Goal: Task Accomplishment & Management: Complete application form

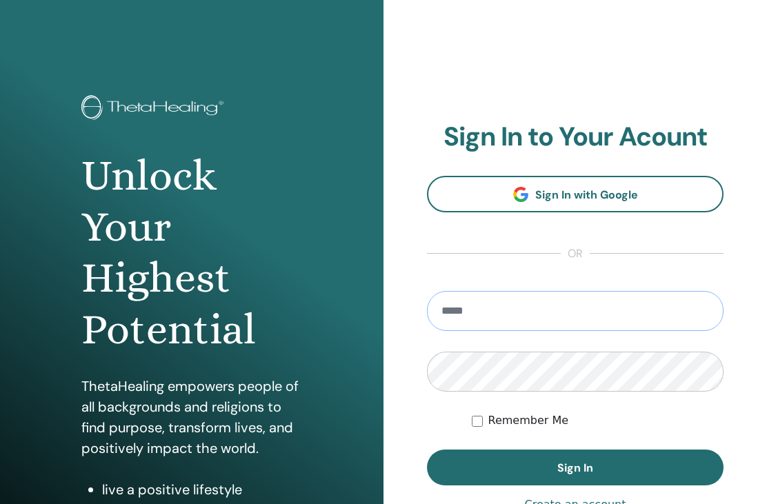
type input "**********"
click at [575, 468] on button "Sign In" at bounding box center [575, 468] width 297 height 36
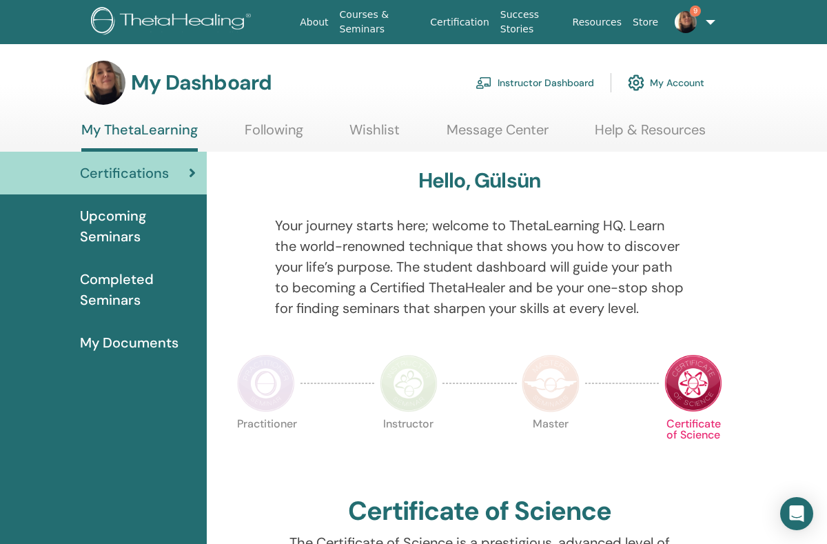
click at [554, 80] on link "Instructor Dashboard" at bounding box center [535, 83] width 119 height 30
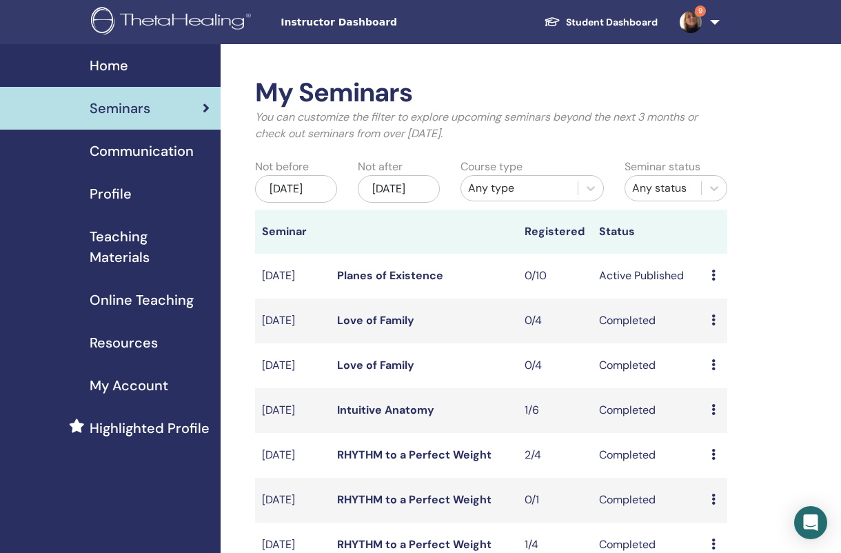
click at [314, 192] on div "Jun/15, 2025" at bounding box center [296, 189] width 82 height 28
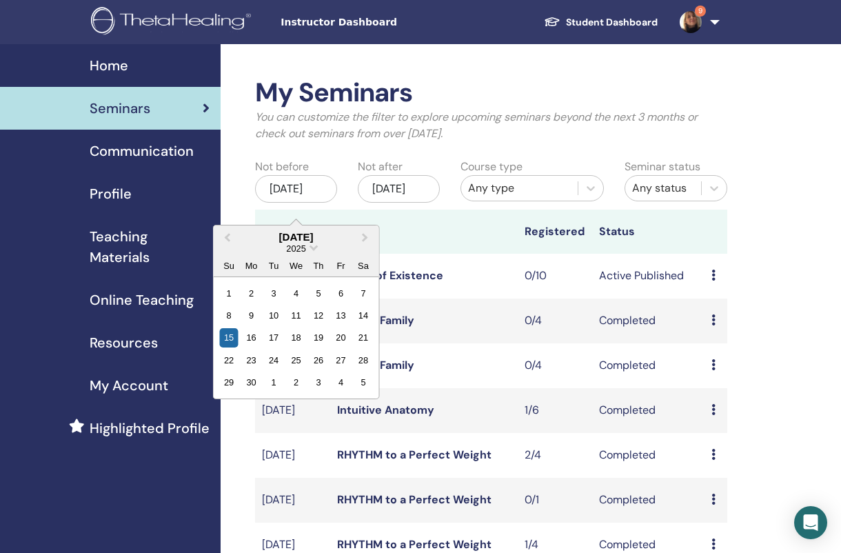
click at [365, 237] on span "Next Month" at bounding box center [365, 237] width 0 height 14
click at [370, 342] on div "19" at bounding box center [363, 337] width 19 height 19
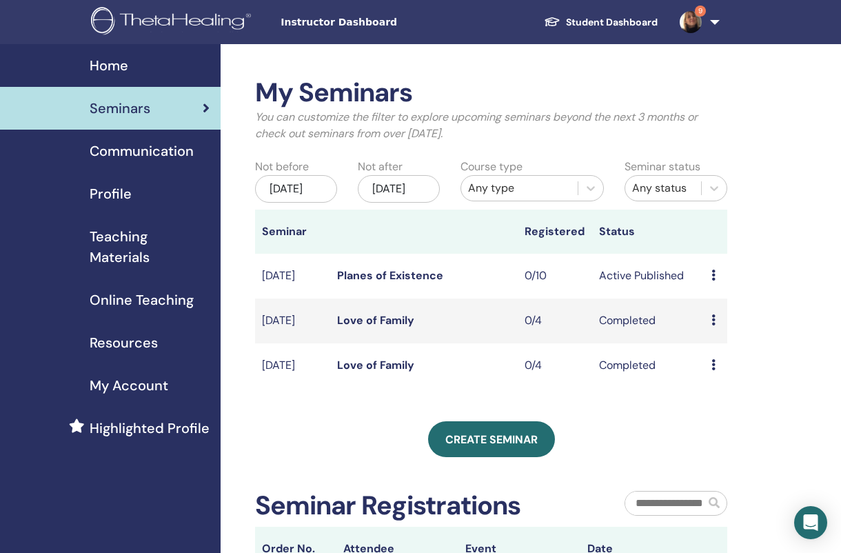
click at [392, 195] on div "Dec/15, 2025" at bounding box center [399, 189] width 82 height 28
click at [310, 185] on div "Jul/19, 2025" at bounding box center [296, 189] width 82 height 28
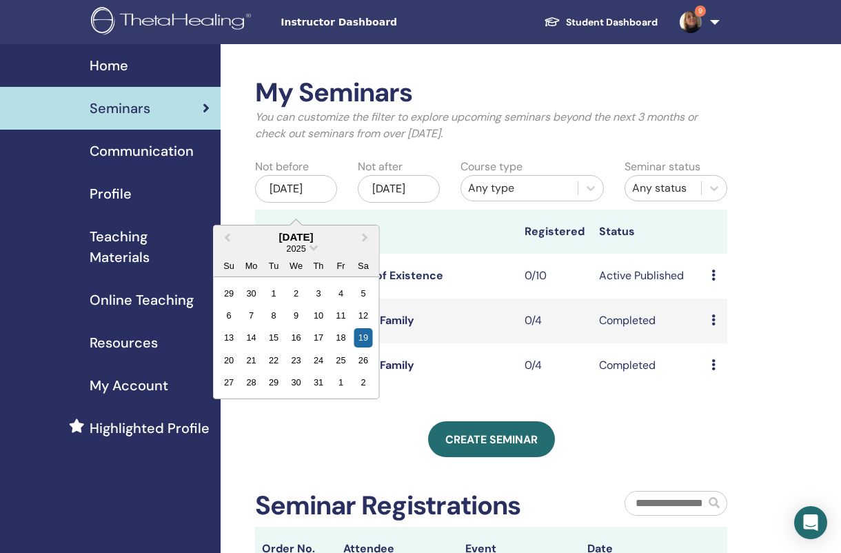
click at [361, 241] on button "Next Month" at bounding box center [367, 238] width 22 height 22
click at [365, 235] on span "Next Month" at bounding box center [365, 237] width 0 height 14
click at [367, 345] on div "20" at bounding box center [363, 337] width 19 height 19
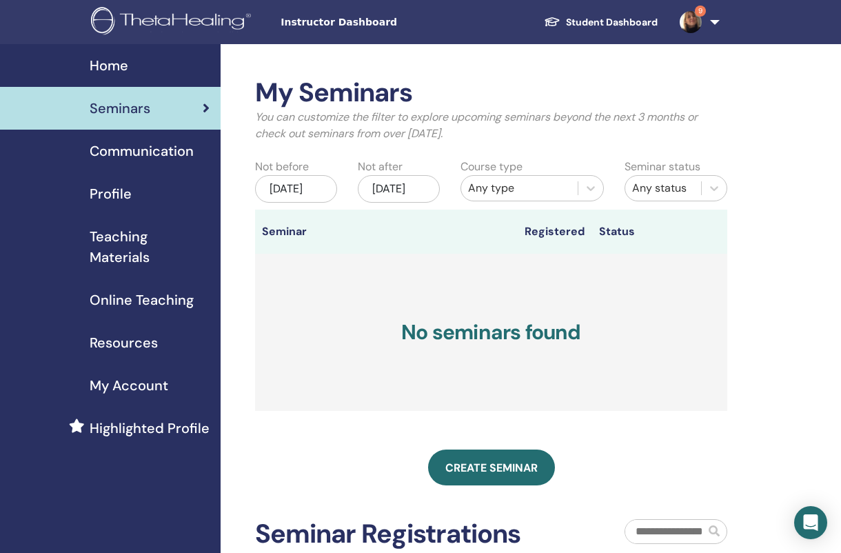
click at [423, 193] on div "Dec/15, 2025" at bounding box center [399, 189] width 82 height 28
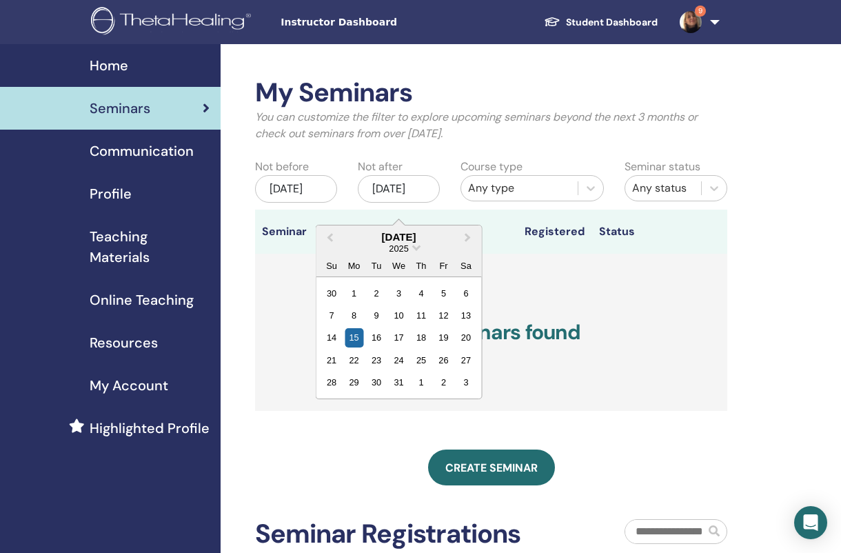
click at [341, 361] on div "21" at bounding box center [331, 360] width 19 height 19
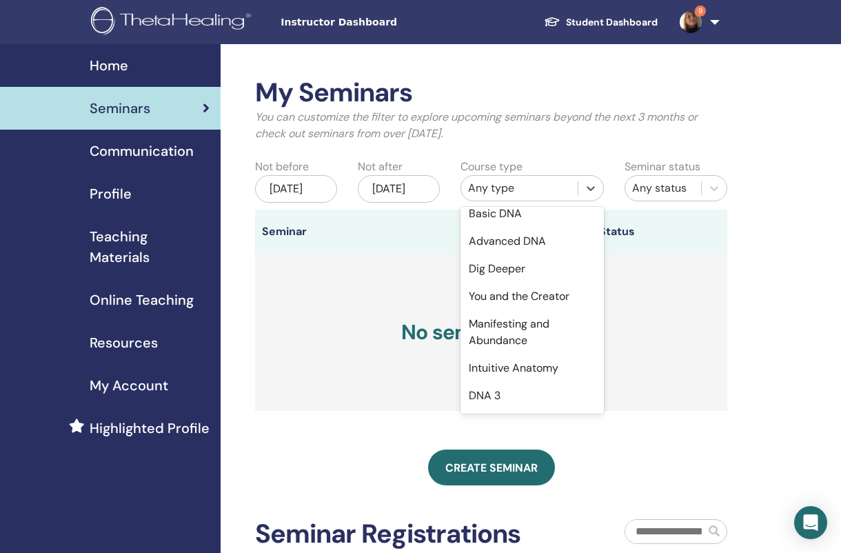
scroll to position [82, 0]
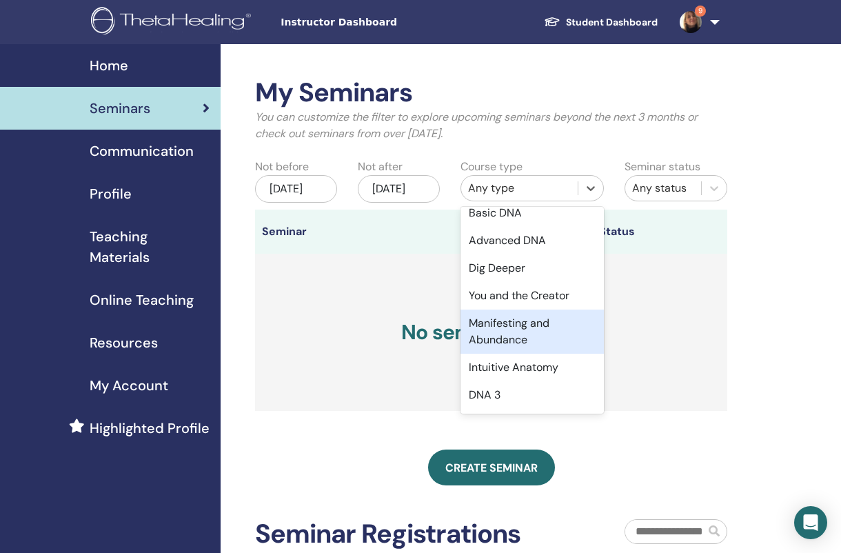
click at [523, 328] on div "Manifesting and Abundance" at bounding box center [532, 332] width 143 height 44
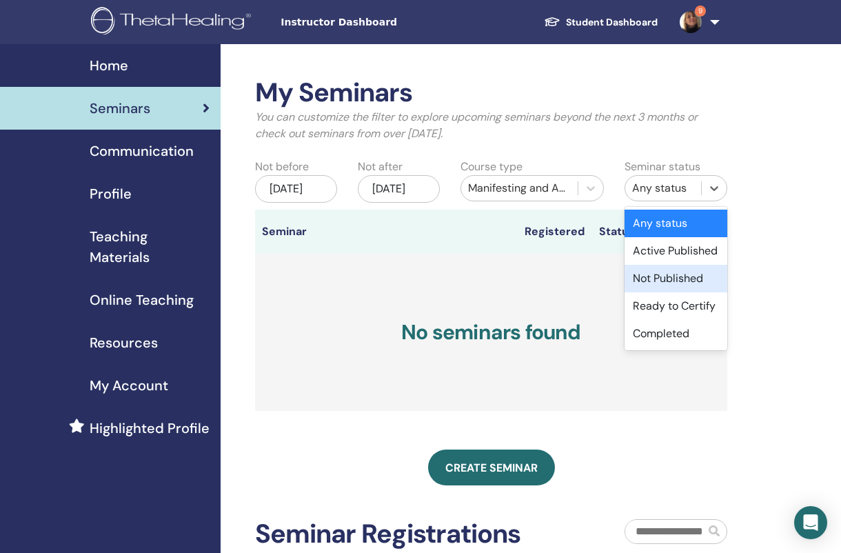
click at [683, 278] on div "Not Published" at bounding box center [676, 279] width 103 height 28
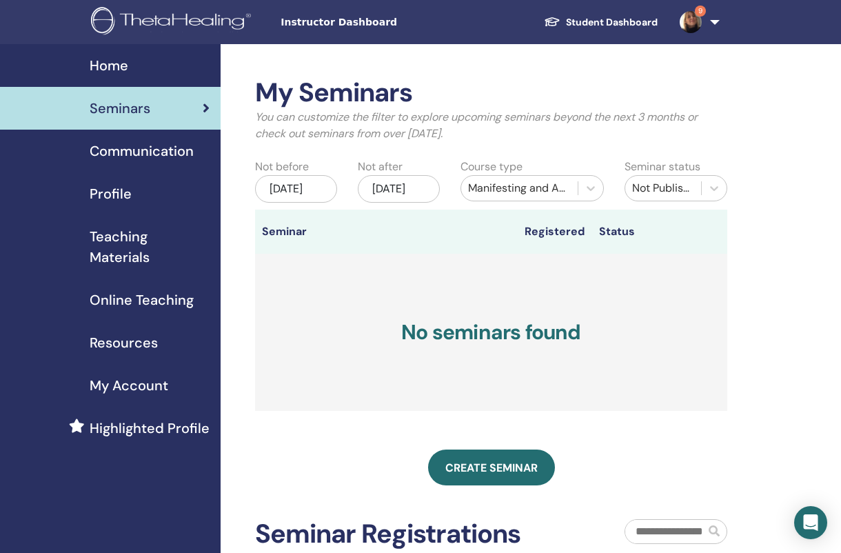
click at [499, 468] on link "Create seminar" at bounding box center [491, 468] width 127 height 36
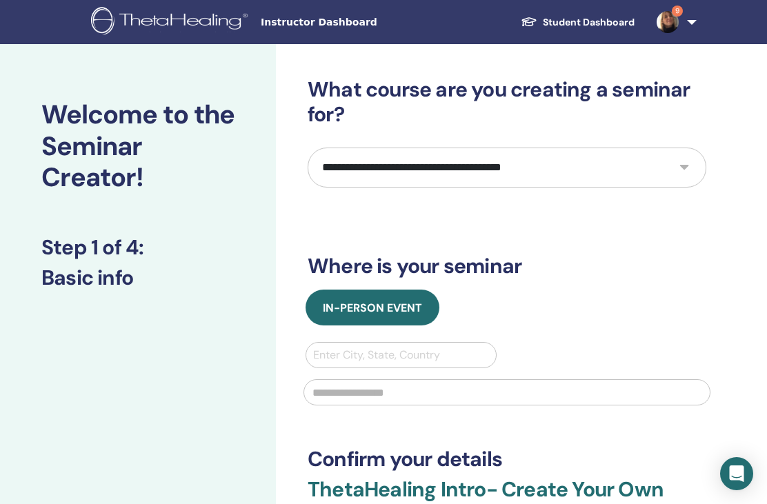
click at [684, 161] on select "**********" at bounding box center [507, 168] width 399 height 40
select select "*"
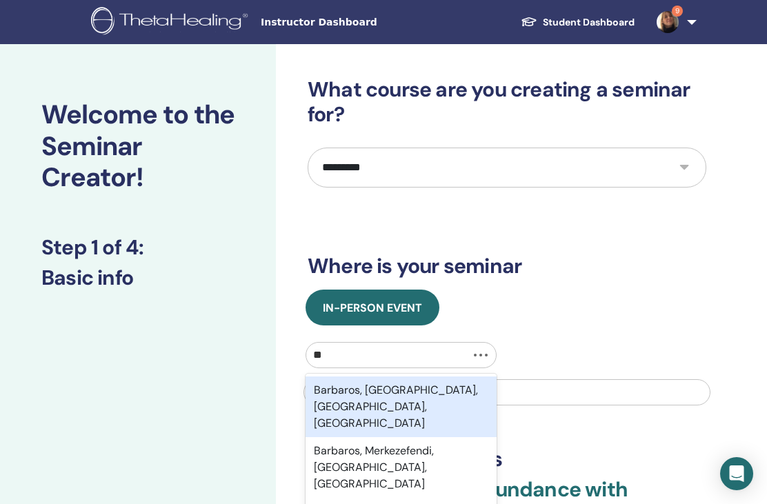
type input "*"
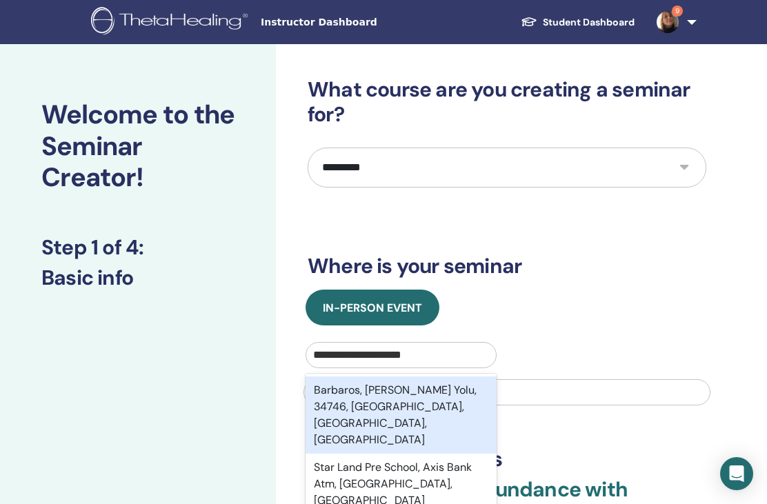
click at [463, 390] on div "Barbaros, Ağaoğlu Starland Yolu, 34746, Ataşehir, İstanbul, TUR" at bounding box center [400, 414] width 191 height 77
type input "**********"
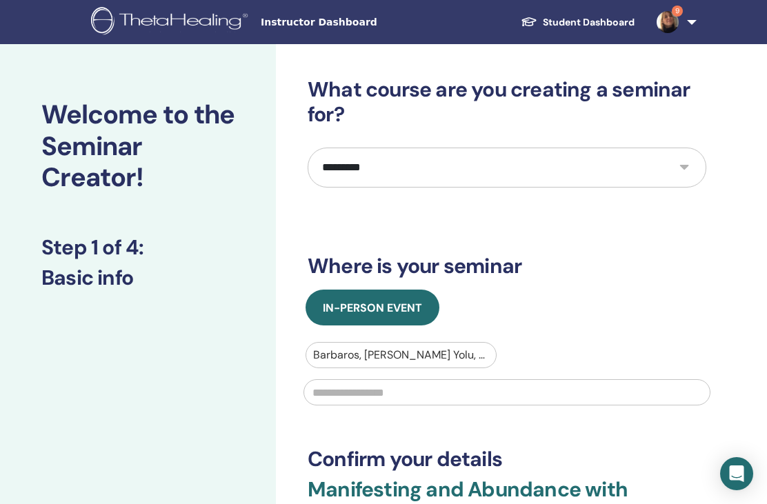
click at [453, 394] on input "text" at bounding box center [506, 392] width 407 height 26
type input "*"
type input "**********"
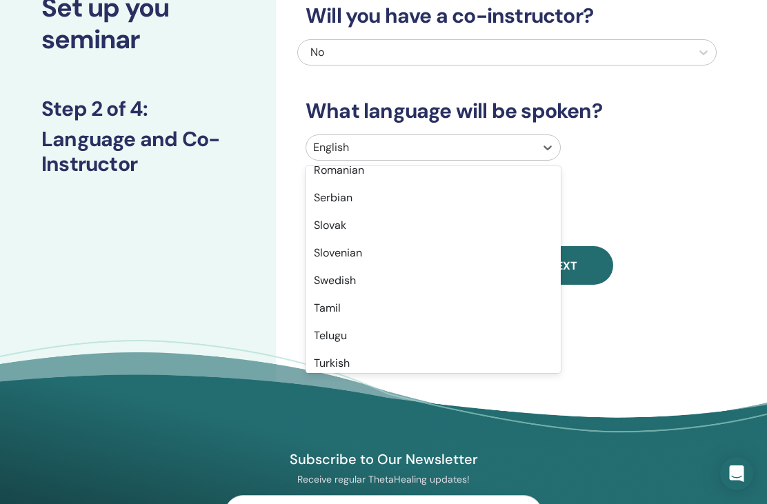
scroll to position [1021, 0]
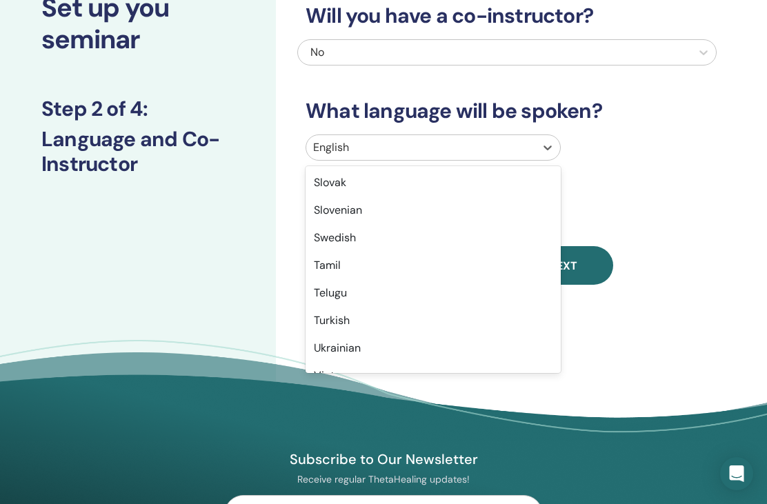
click at [376, 319] on div "Turkish" at bounding box center [432, 321] width 255 height 28
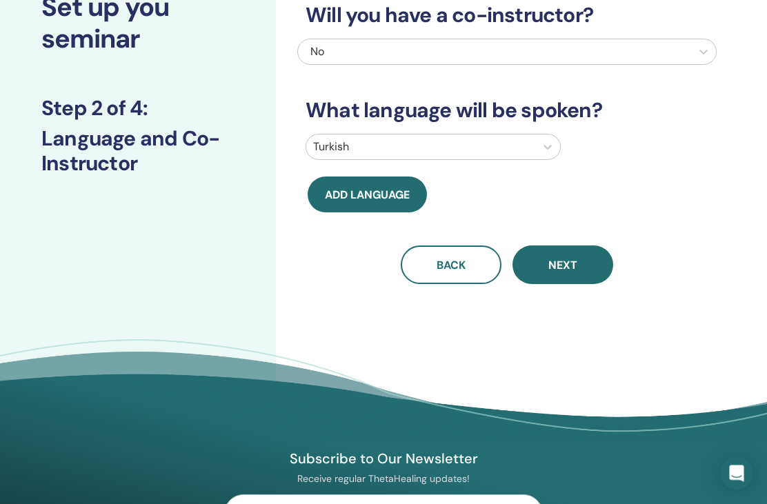
click at [570, 268] on span "Next" at bounding box center [562, 266] width 29 height 14
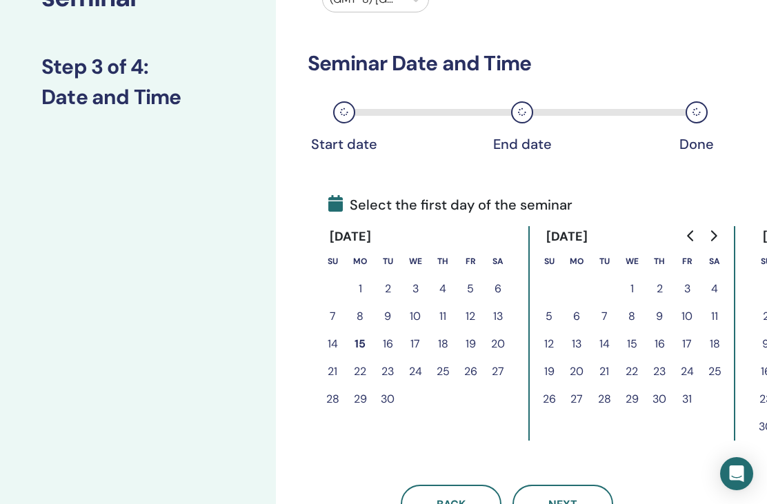
scroll to position [152, 0]
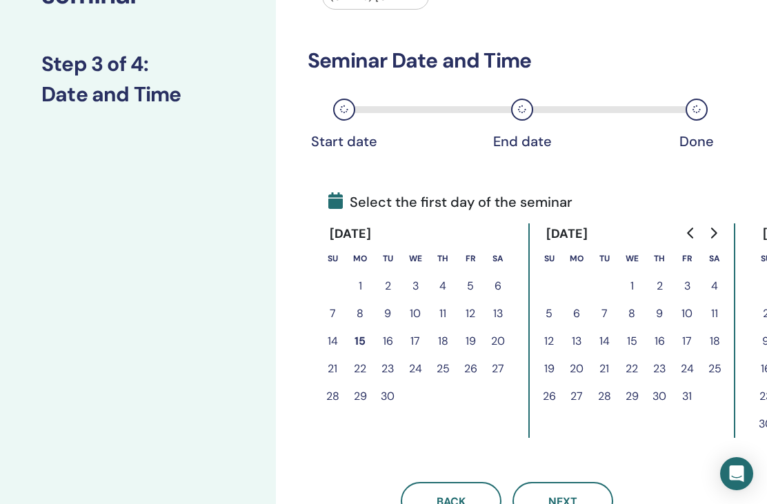
click at [508, 341] on button "20" at bounding box center [498, 342] width 28 height 28
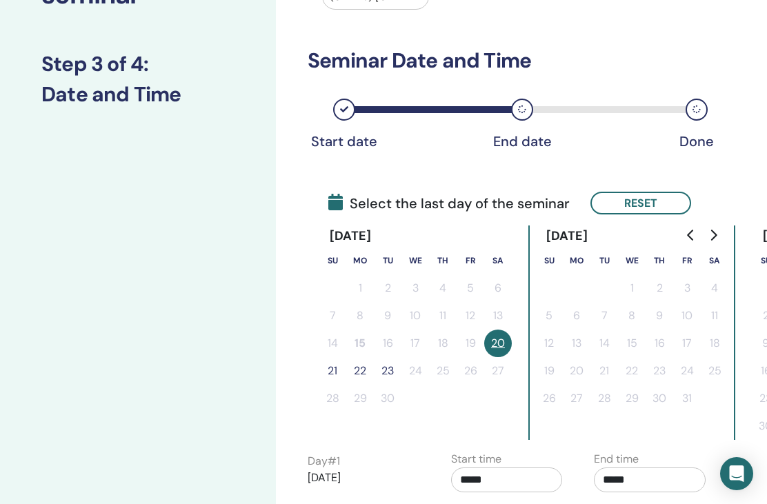
click at [340, 370] on button "21" at bounding box center [333, 371] width 28 height 28
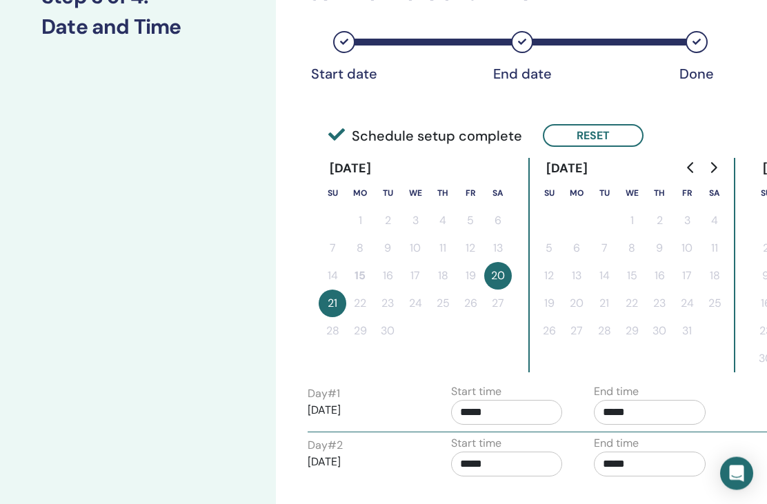
scroll to position [224, 0]
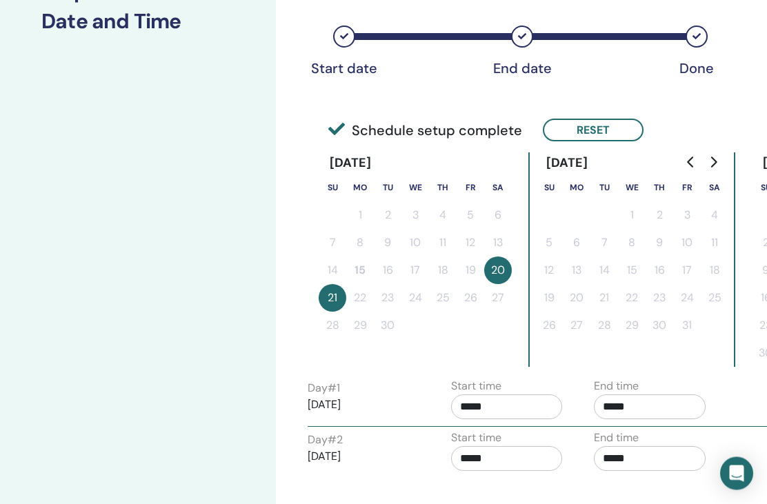
click at [647, 403] on input "*****" at bounding box center [650, 407] width 112 height 25
click at [669, 442] on span "▲" at bounding box center [664, 443] width 28 height 28
click at [669, 443] on span "▲" at bounding box center [664, 443] width 28 height 28
click at [670, 441] on span "▲" at bounding box center [664, 443] width 28 height 28
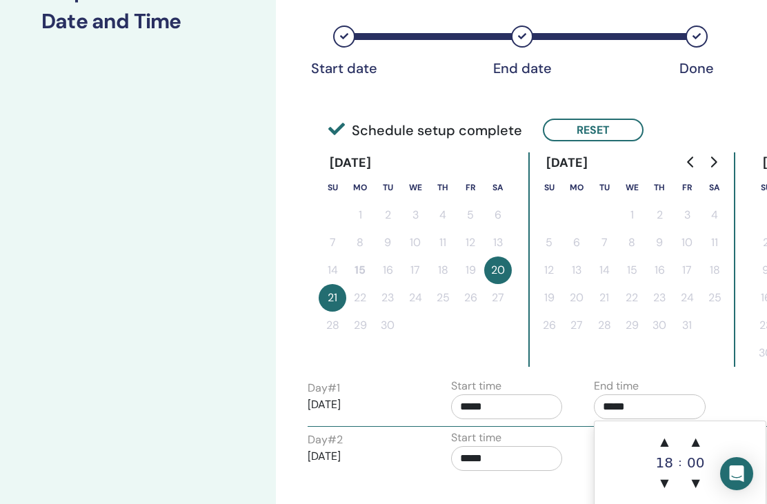
click at [669, 439] on span "▲" at bounding box center [664, 442] width 28 height 28
click at [675, 439] on span "▲" at bounding box center [664, 442] width 28 height 28
type input "*****"
click at [534, 403] on input "*****" at bounding box center [507, 406] width 112 height 25
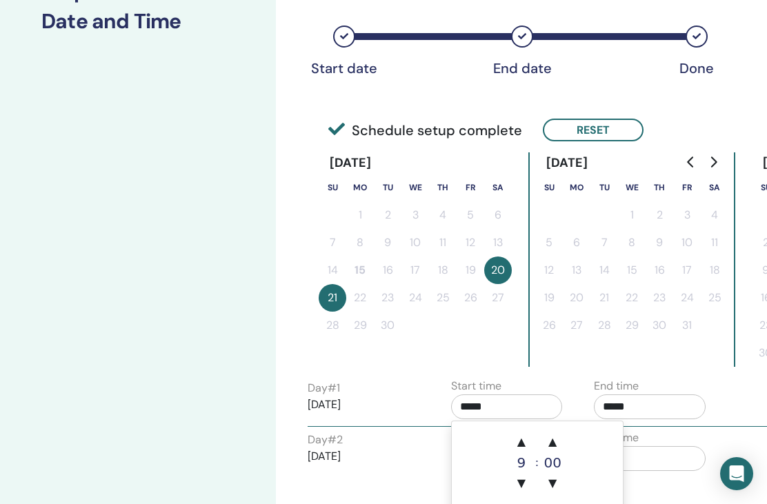
scroll to position [224, 0]
click at [523, 483] on span "▼" at bounding box center [522, 484] width 28 height 28
click at [522, 445] on span "▲" at bounding box center [522, 443] width 28 height 28
click at [527, 443] on span "▲" at bounding box center [522, 442] width 28 height 28
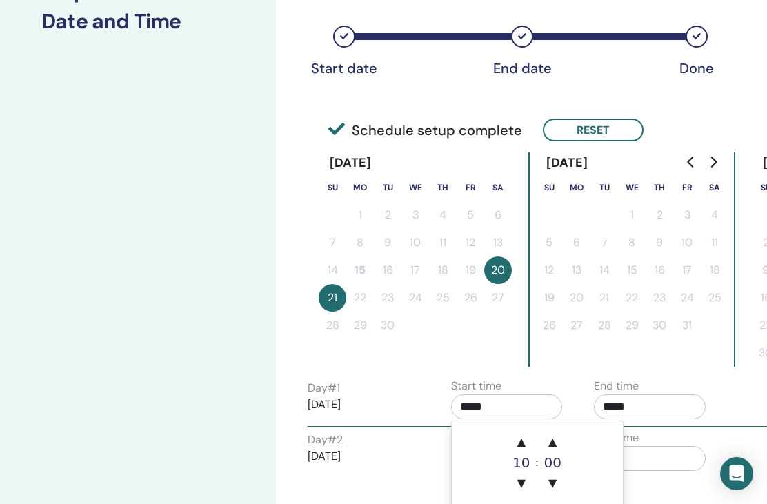
click at [523, 442] on span "▲" at bounding box center [522, 442] width 28 height 28
type input "*****"
click at [674, 405] on input "*****" at bounding box center [650, 406] width 112 height 25
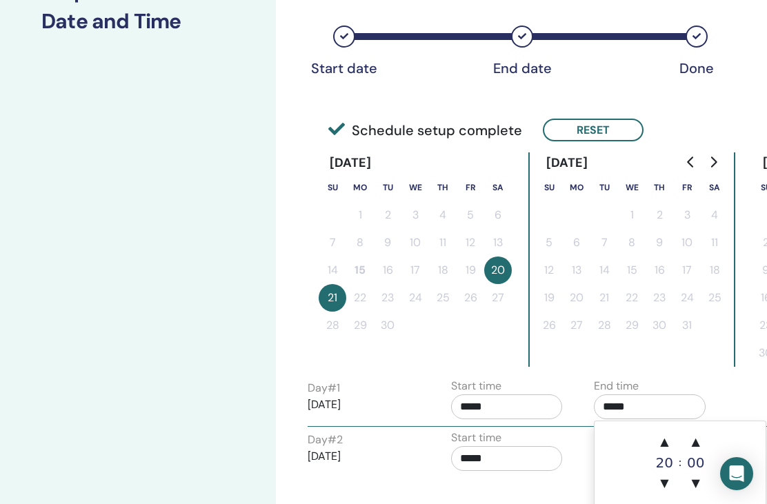
scroll to position [224, 0]
click at [672, 477] on span "▼" at bounding box center [664, 484] width 28 height 28
click at [672, 476] on span "▼" at bounding box center [664, 484] width 28 height 28
click at [667, 479] on span "▼" at bounding box center [664, 484] width 28 height 28
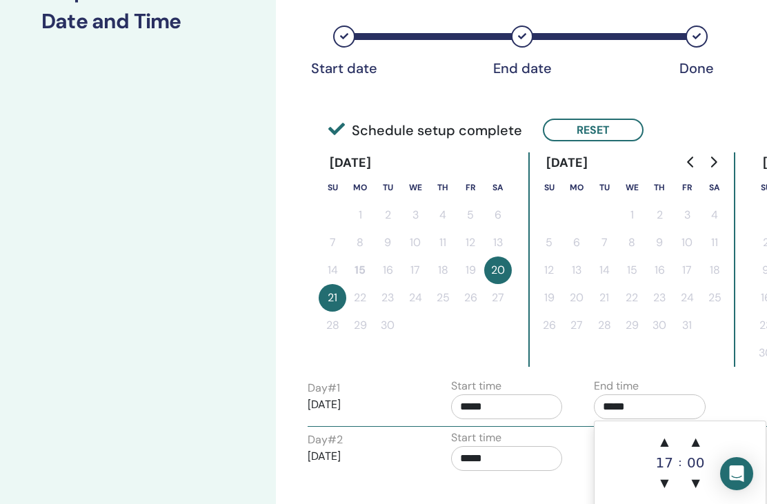
click at [669, 480] on span "▼" at bounding box center [664, 484] width 28 height 28
click at [670, 482] on span "▼" at bounding box center [664, 484] width 28 height 28
type input "*****"
click at [518, 483] on div "Back Next" at bounding box center [506, 514] width 419 height 72
click at [536, 395] on input "*****" at bounding box center [507, 406] width 112 height 25
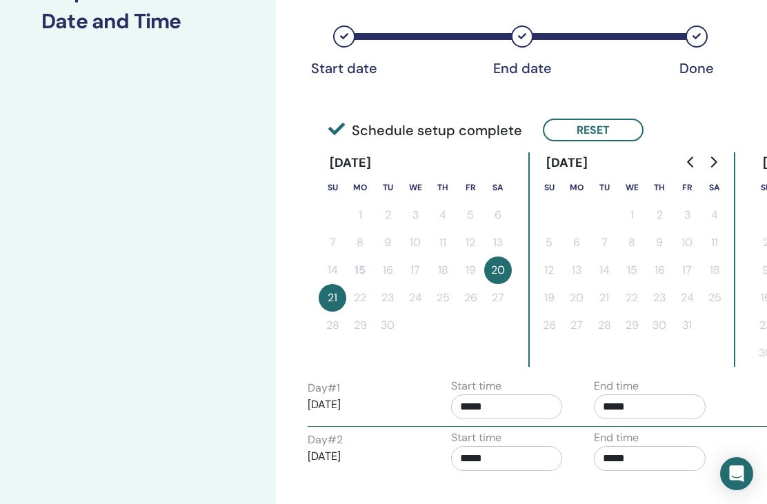
scroll to position [224, 0]
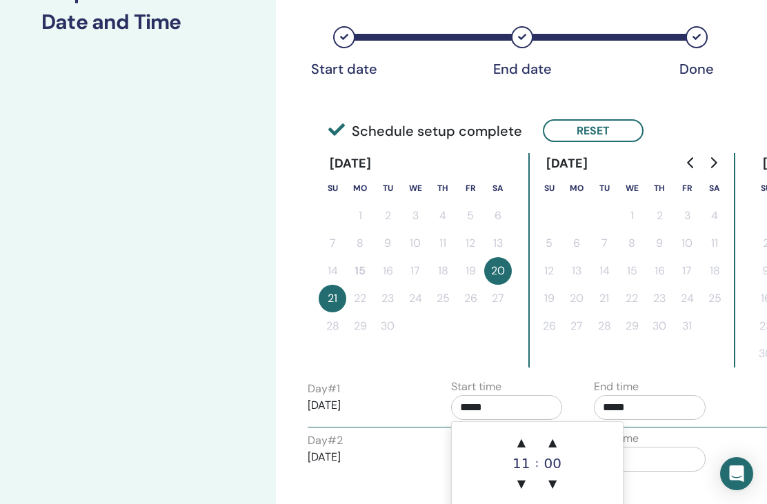
click at [526, 478] on span "▼" at bounding box center [522, 484] width 28 height 28
click at [522, 485] on span "▼" at bounding box center [522, 484] width 28 height 28
click at [528, 434] on span "▲" at bounding box center [522, 442] width 28 height 28
type input "*****"
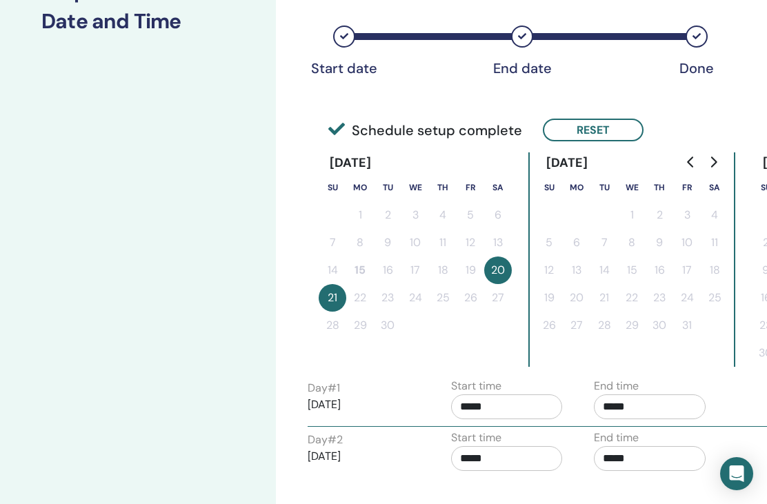
click at [577, 372] on div "Time Zone Time Zone (GMT-8) US/Alaska Seminar Date and Time Start date End date…" at bounding box center [507, 200] width 399 height 697
click at [503, 458] on input "*****" at bounding box center [507, 458] width 112 height 25
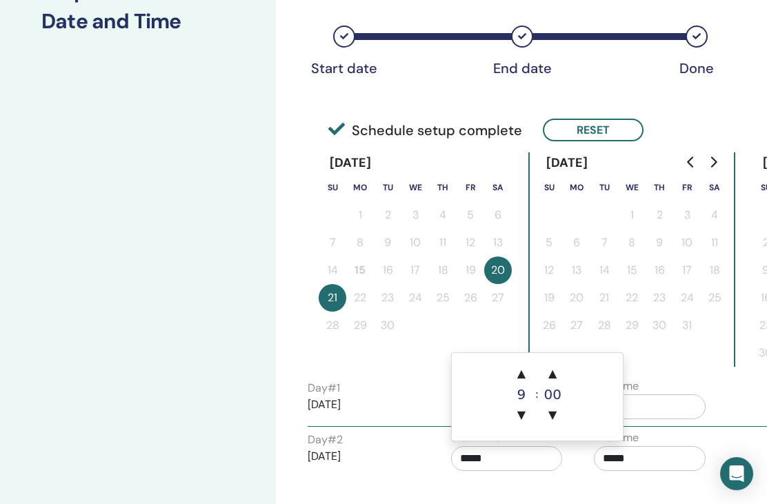
scroll to position [224, 0]
click at [528, 379] on span "▲" at bounding box center [522, 375] width 28 height 28
click at [559, 372] on span "▲" at bounding box center [553, 375] width 28 height 28
click at [559, 373] on span "▲" at bounding box center [553, 374] width 28 height 28
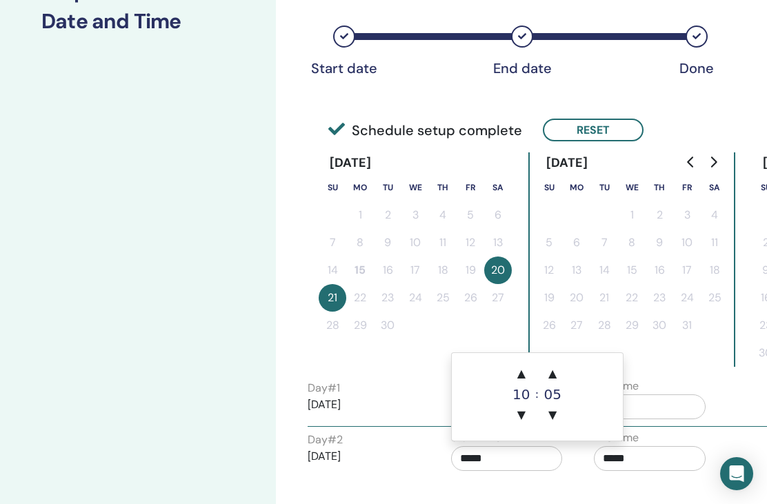
click at [559, 372] on span "▲" at bounding box center [553, 374] width 28 height 28
click at [567, 364] on td "▲ 10 ▼ : ▲ 15 ▼" at bounding box center [537, 397] width 171 height 88
click at [567, 363] on td "▲ 10 ▼ : ▲ 15 ▼" at bounding box center [537, 397] width 171 height 88
click at [559, 370] on span "▲" at bounding box center [553, 374] width 28 height 28
click at [564, 365] on span "▲" at bounding box center [553, 374] width 28 height 28
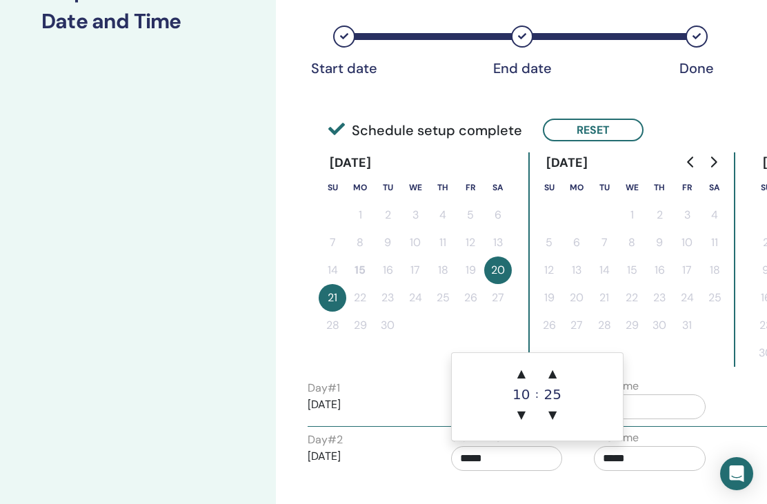
click at [561, 372] on span "▲" at bounding box center [553, 374] width 28 height 28
type input "*****"
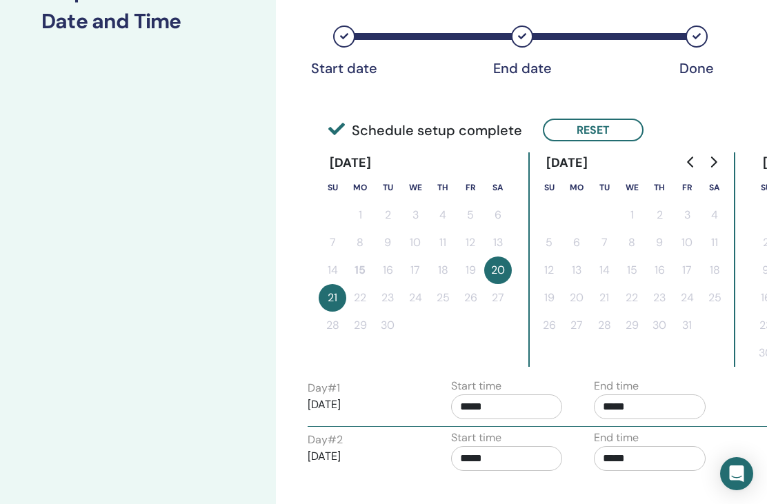
click at [736, 405] on div "Day # 1 2025/09/20 Start time ***** End time *****" at bounding box center [583, 402] width 572 height 48
click at [531, 406] on input "*****" at bounding box center [507, 406] width 112 height 25
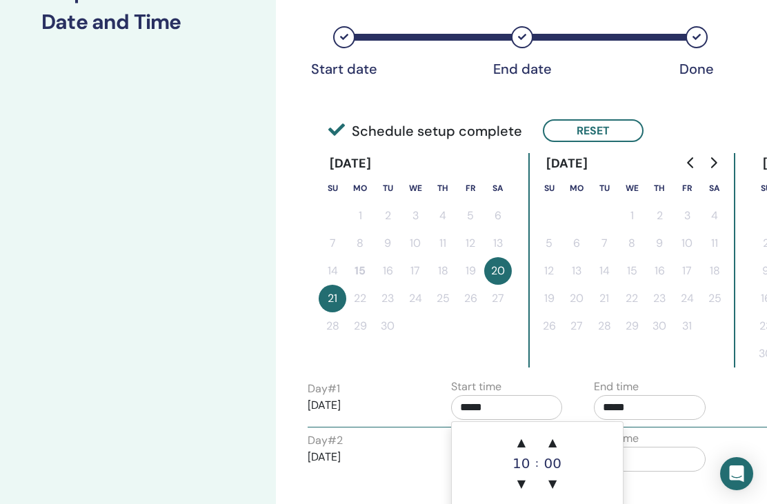
click at [559, 436] on span "▲" at bounding box center [553, 443] width 28 height 28
click at [563, 432] on span "▲" at bounding box center [553, 443] width 28 height 28
click at [562, 431] on span "▲" at bounding box center [553, 443] width 28 height 28
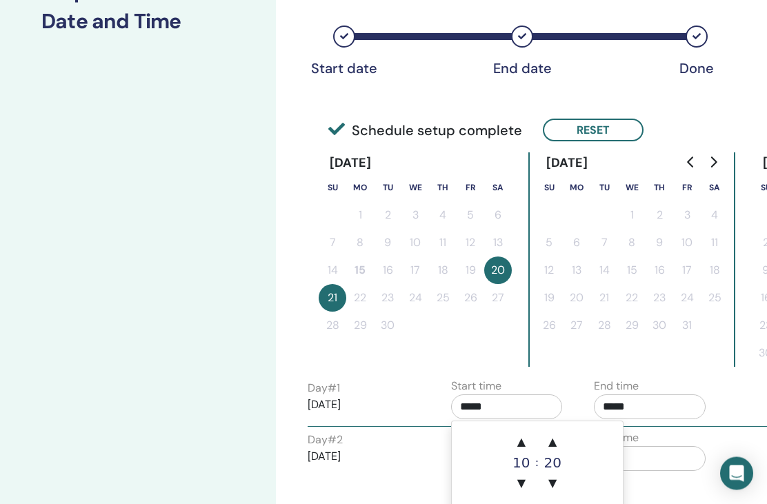
scroll to position [225, 0]
click at [561, 429] on span "▲" at bounding box center [553, 442] width 28 height 28
type input "*****"
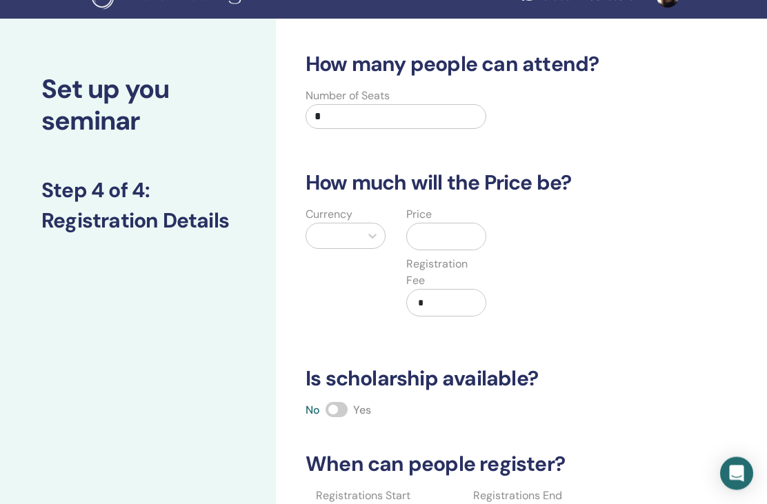
scroll to position [24, 0]
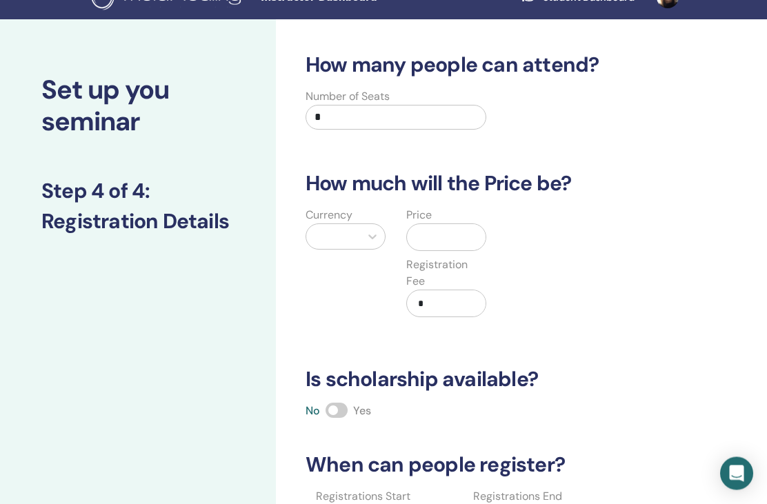
click at [386, 112] on input "*" at bounding box center [395, 118] width 181 height 25
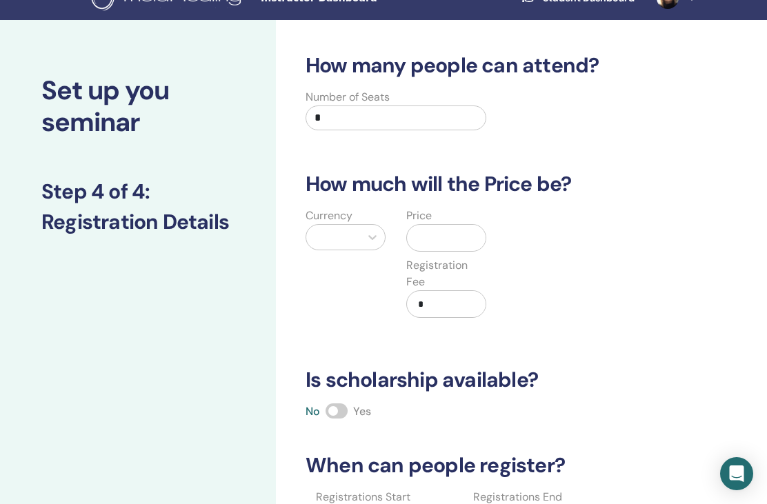
type input "*"
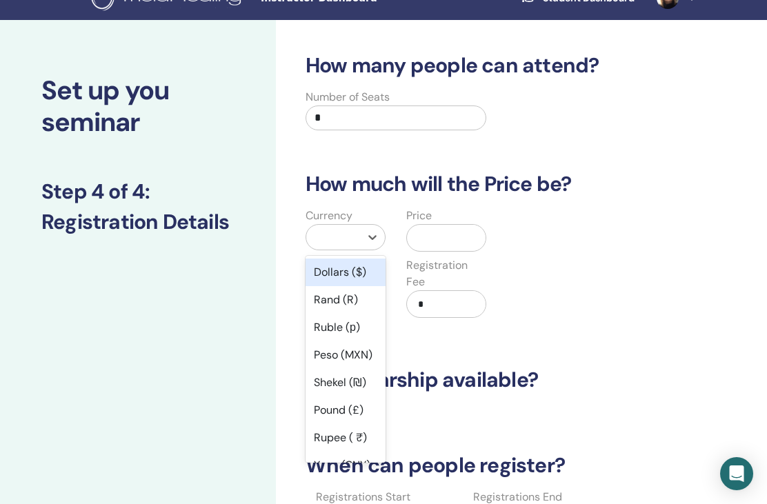
click at [371, 261] on div "Dollars ($)" at bounding box center [345, 273] width 80 height 28
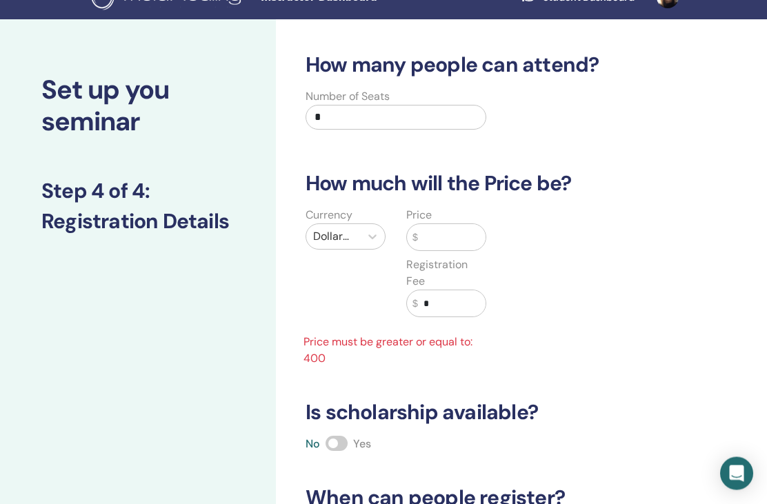
click at [473, 234] on input "text" at bounding box center [452, 238] width 68 height 26
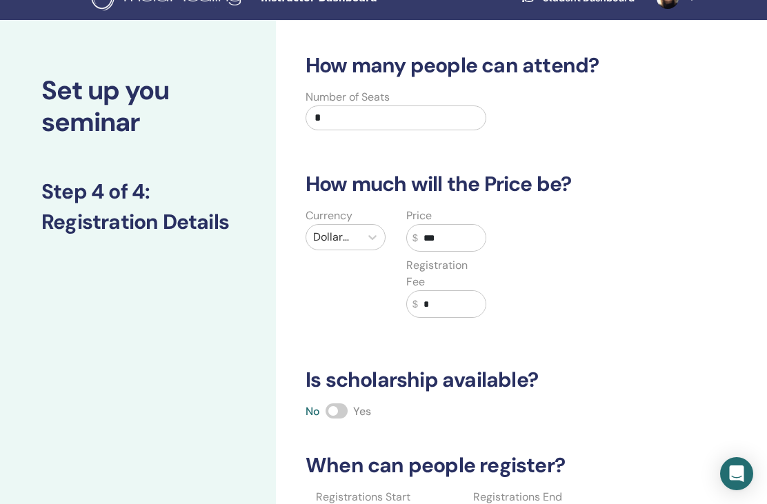
type input "***"
click at [333, 410] on span at bounding box center [336, 410] width 22 height 15
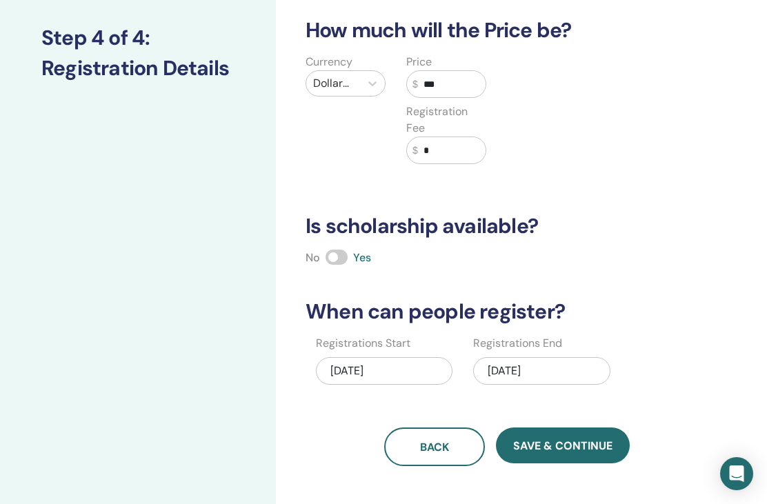
scroll to position [185, 0]
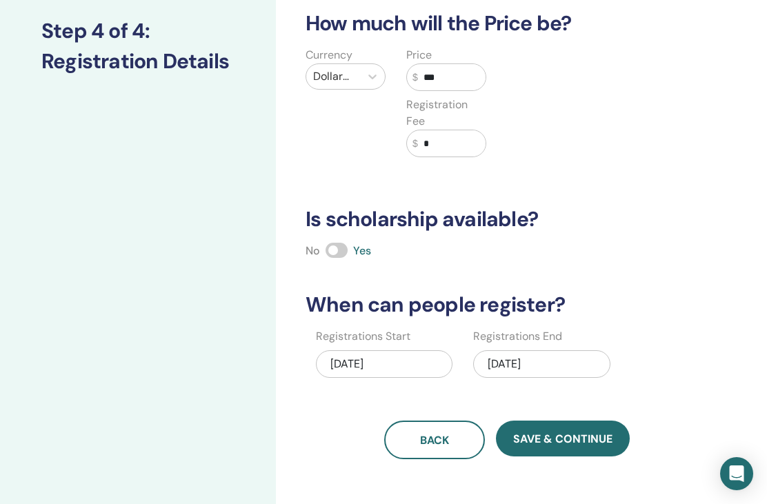
click at [520, 360] on div "09/21/2025" at bounding box center [541, 364] width 137 height 28
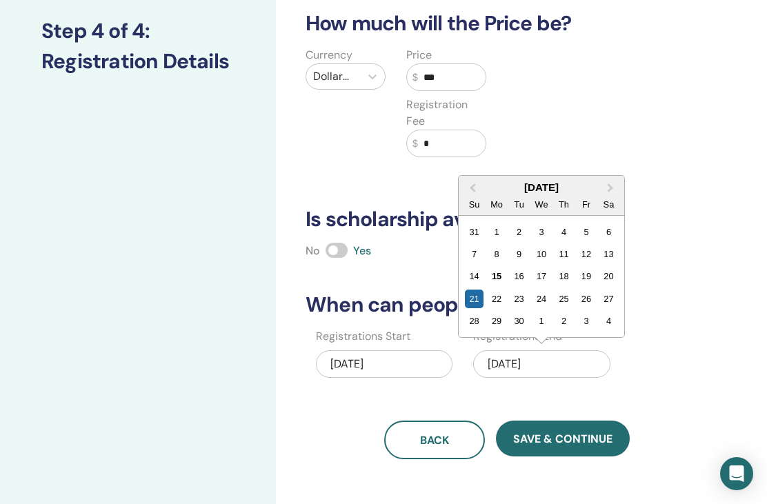
click at [592, 299] on div "26" at bounding box center [586, 299] width 19 height 19
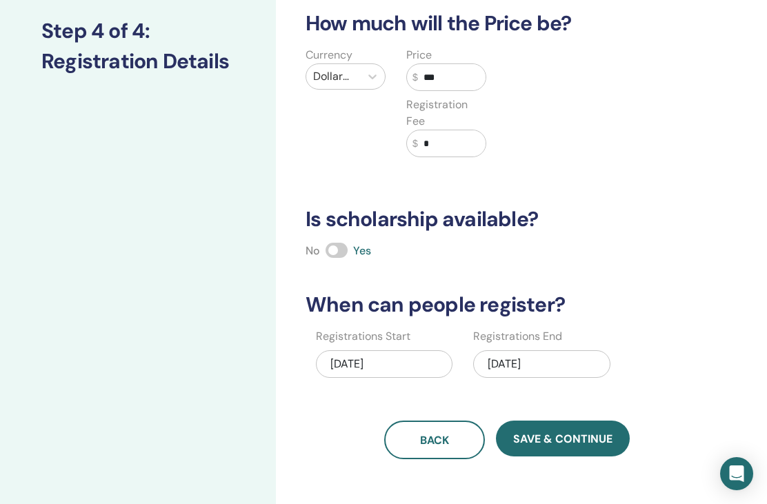
click at [580, 432] on span "Save & Continue" at bounding box center [562, 439] width 99 height 14
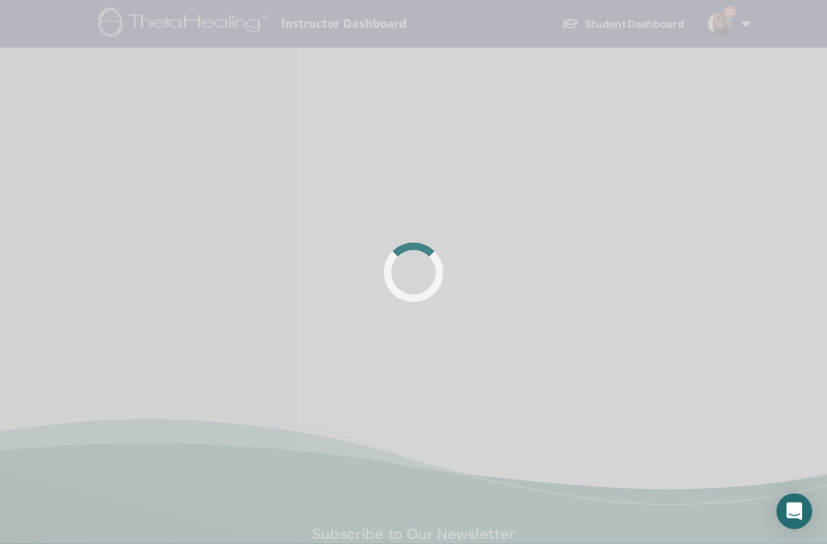
scroll to position [6, 0]
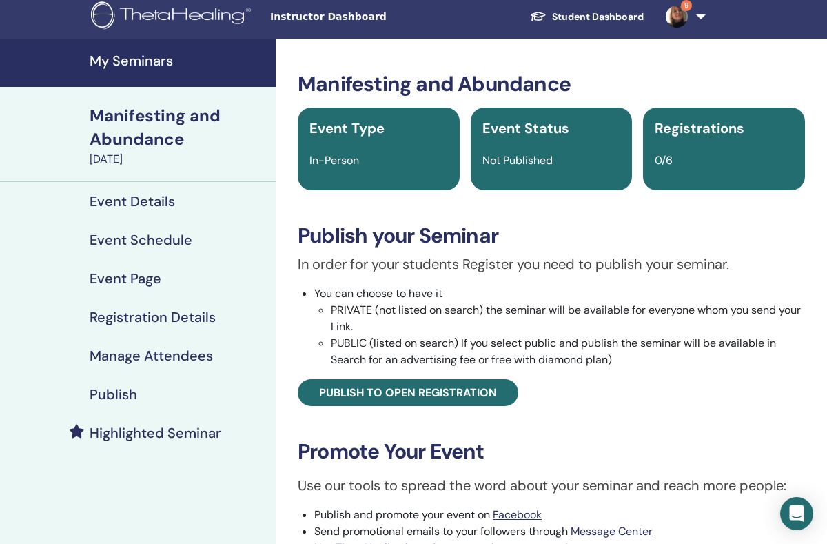
click at [485, 387] on span "Publish to open registration" at bounding box center [408, 392] width 178 height 14
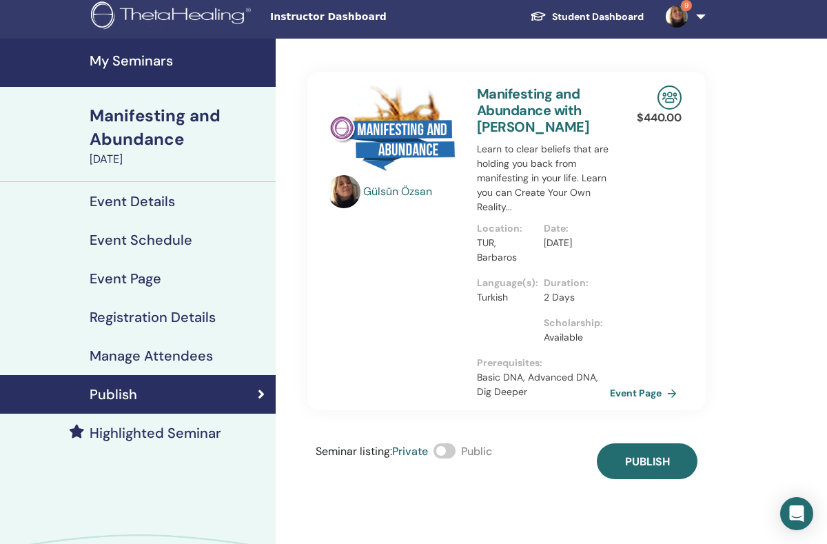
click at [669, 464] on span "Publish" at bounding box center [647, 461] width 45 height 14
click at [168, 68] on h4 "My Seminars" at bounding box center [179, 60] width 178 height 17
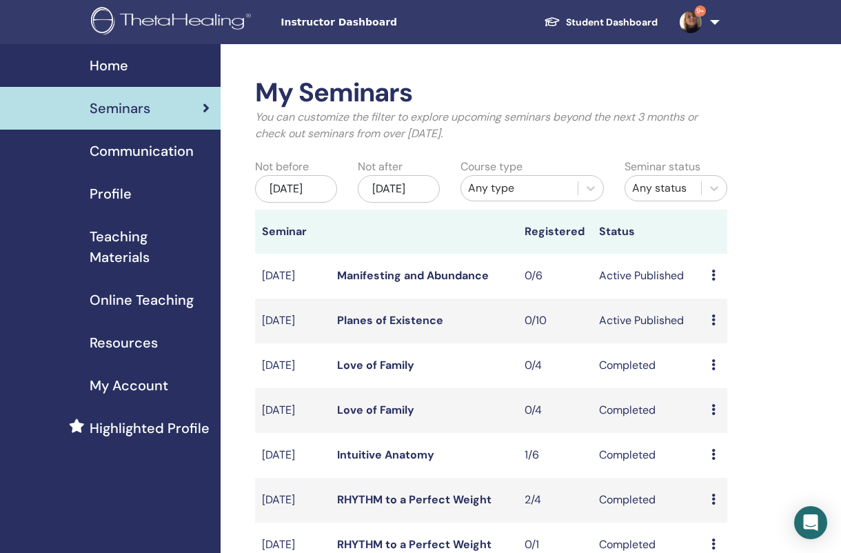
click at [430, 283] on link "Manifesting and Abundance" at bounding box center [413, 275] width 152 height 14
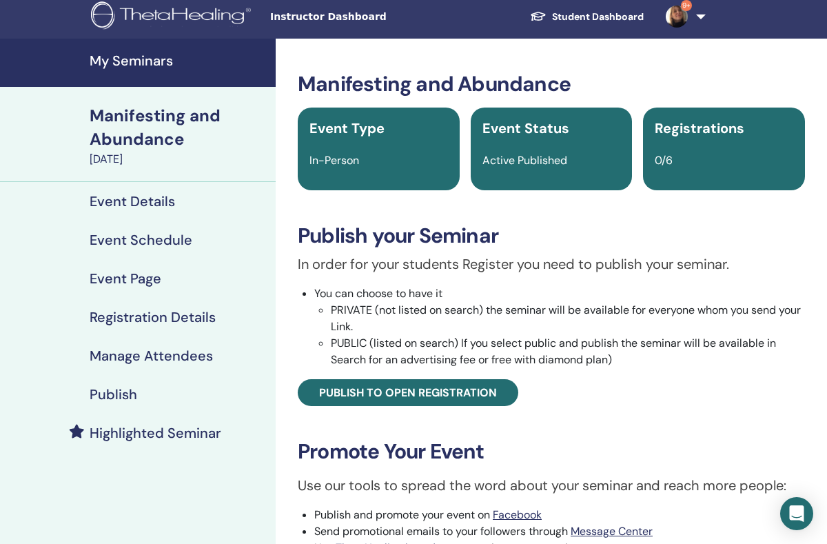
scroll to position [6, 0]
click at [469, 387] on span "Publish to open registration" at bounding box center [408, 392] width 178 height 14
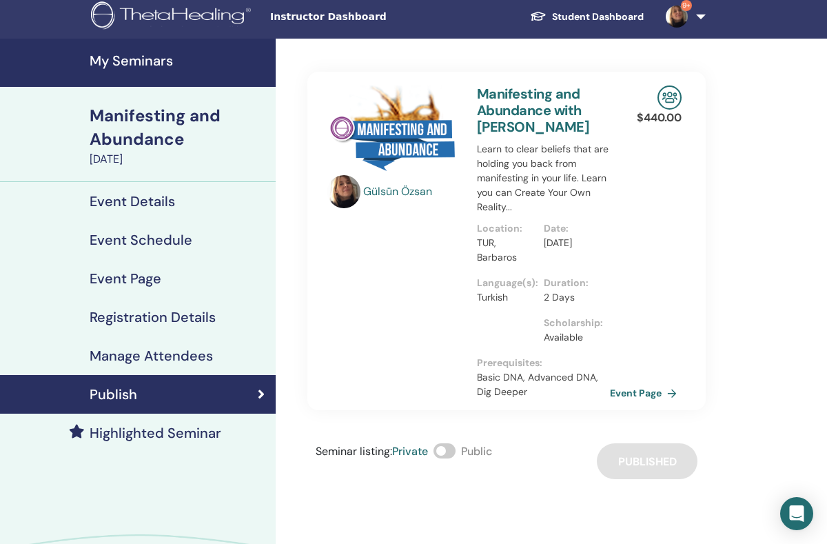
click at [148, 67] on h4 "My Seminars" at bounding box center [179, 60] width 178 height 17
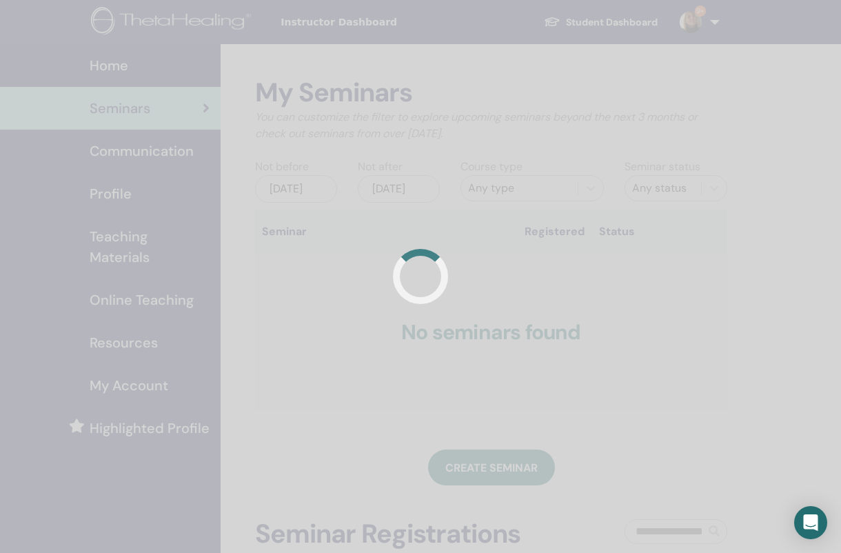
scroll to position [7, 0]
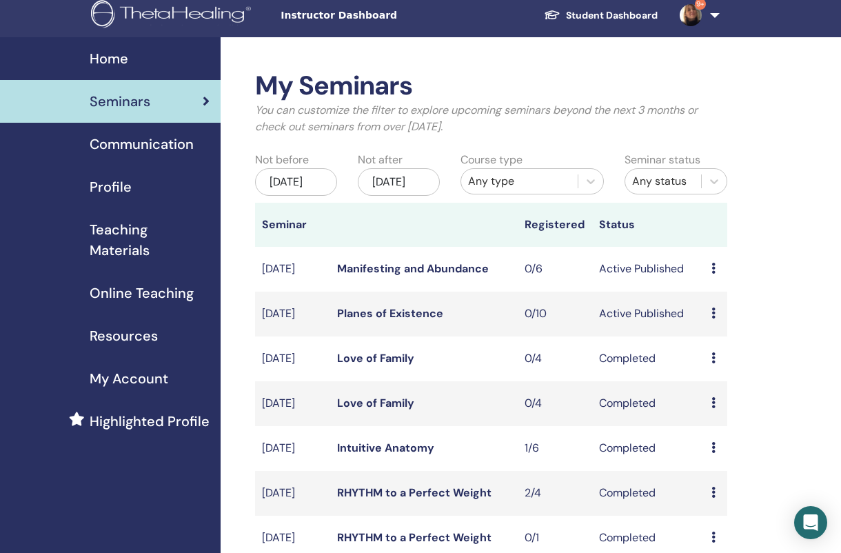
click at [464, 276] on link "Manifesting and Abundance" at bounding box center [413, 268] width 152 height 14
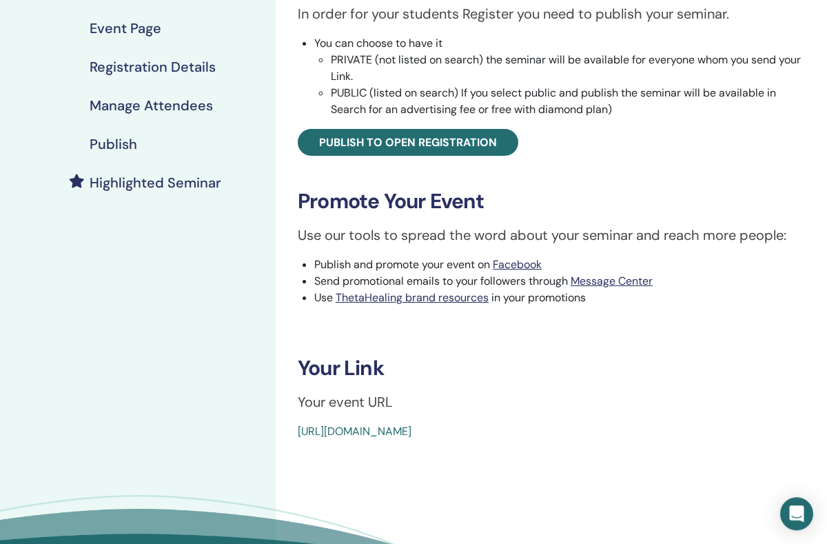
scroll to position [256, 0]
